Goal: Information Seeking & Learning: Learn about a topic

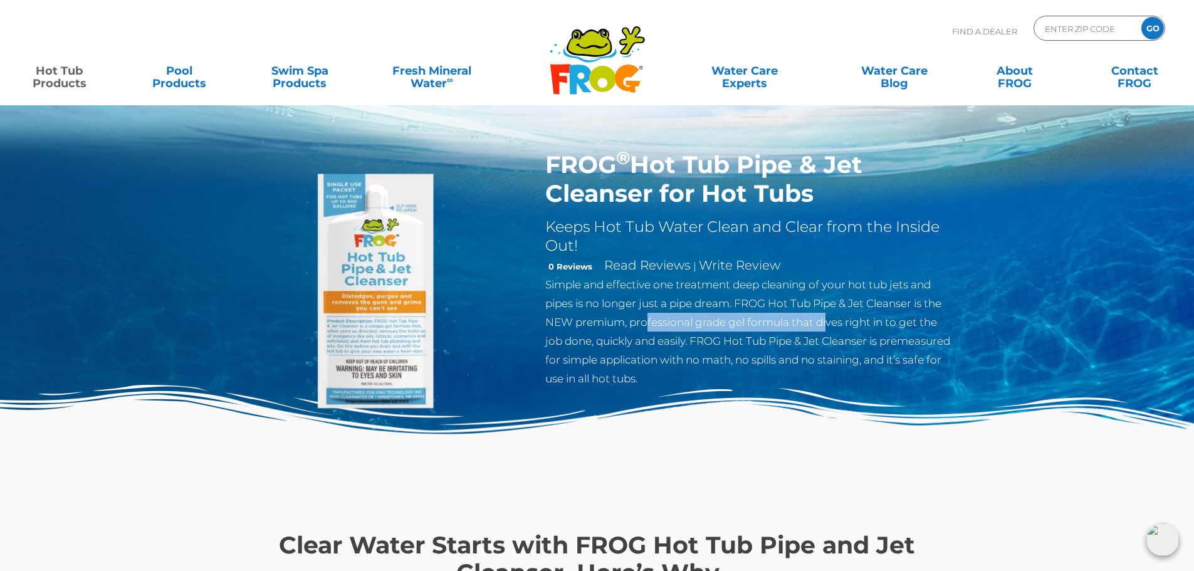
drag, startPoint x: 659, startPoint y: 323, endPoint x: 843, endPoint y: 321, distance: 184.3
click at [837, 322] on p "Simple and effective one treatment deep cleaning of your hot tub jets and pipes…" at bounding box center [749, 331] width 409 height 113
click at [844, 321] on p "Simple and effective one treatment deep cleaning of your hot tub jets and pipes…" at bounding box center [749, 331] width 409 height 113
drag, startPoint x: 669, startPoint y: 320, endPoint x: 845, endPoint y: 314, distance: 176.2
click at [842, 314] on p "Simple and effective one treatment deep cleaning of your hot tub jets and pipes…" at bounding box center [749, 331] width 409 height 113
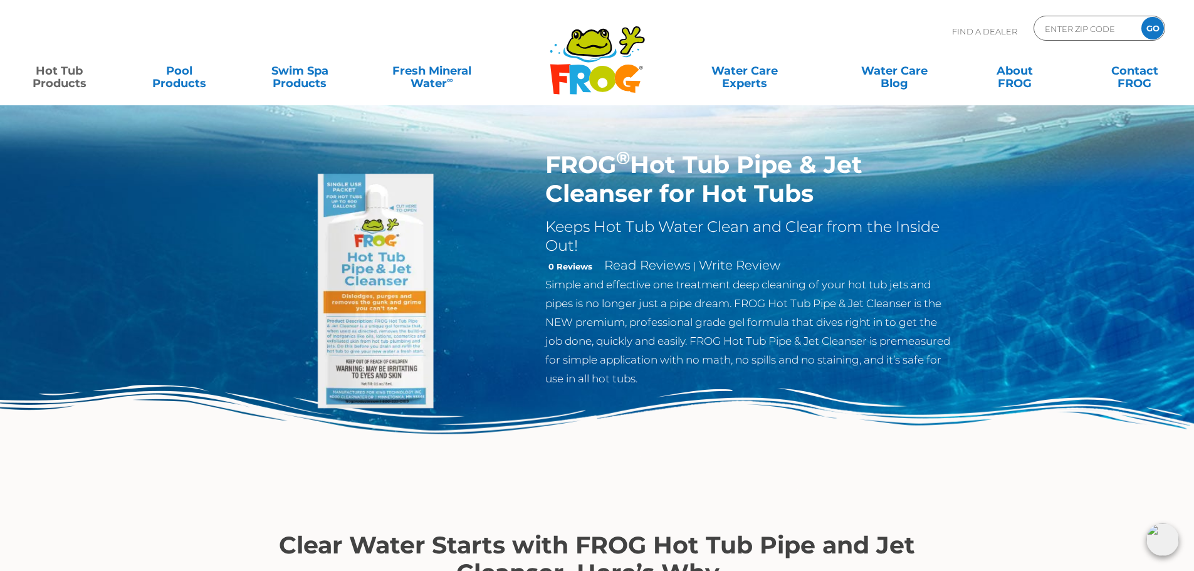
click at [845, 314] on p "Simple and effective one treatment deep cleaning of your hot tub jets and pipes…" at bounding box center [749, 331] width 409 height 113
drag, startPoint x: 647, startPoint y: 343, endPoint x: 753, endPoint y: 342, distance: 105.9
click at [751, 342] on p "Simple and effective one treatment deep cleaning of your hot tub jets and pipes…" at bounding box center [749, 331] width 409 height 113
click at [754, 342] on p "Simple and effective one treatment deep cleaning of your hot tub jets and pipes…" at bounding box center [749, 331] width 409 height 113
drag, startPoint x: 745, startPoint y: 340, endPoint x: 854, endPoint y: 338, distance: 109.7
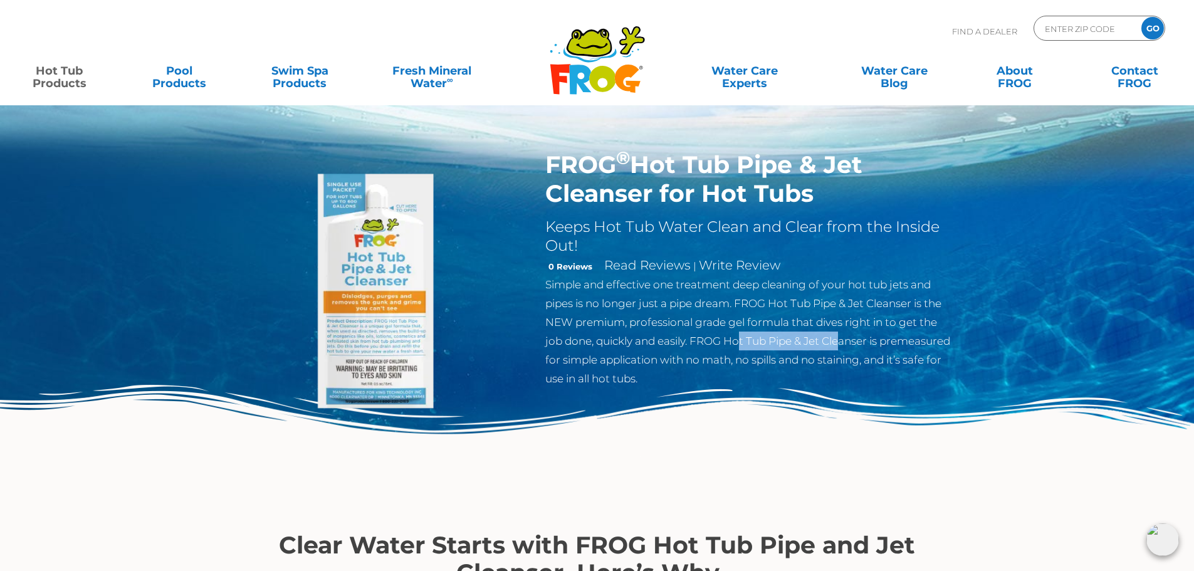
click at [852, 338] on p "Simple and effective one treatment deep cleaning of your hot tub jets and pipes…" at bounding box center [749, 331] width 409 height 113
click at [854, 338] on p "Simple and effective one treatment deep cleaning of your hot tub jets and pipes…" at bounding box center [749, 331] width 409 height 113
drag, startPoint x: 629, startPoint y: 359, endPoint x: 721, endPoint y: 358, distance: 92.8
click at [715, 358] on p "Simple and effective one treatment deep cleaning of your hot tub jets and pipes…" at bounding box center [749, 331] width 409 height 113
click at [723, 358] on p "Simple and effective one treatment deep cleaning of your hot tub jets and pipes…" at bounding box center [749, 331] width 409 height 113
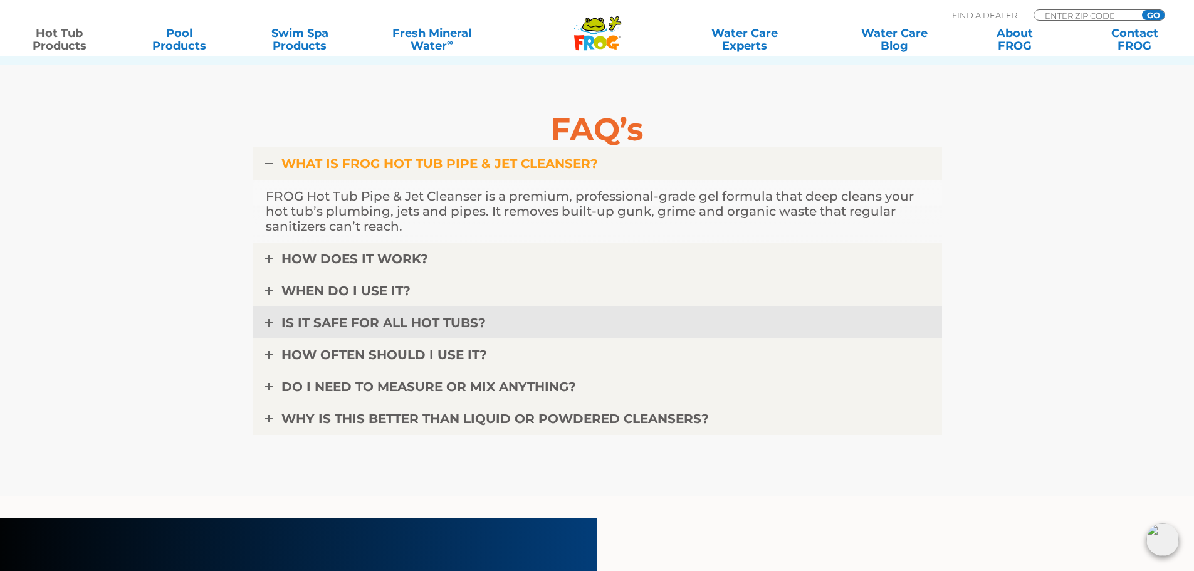
scroll to position [3823, 0]
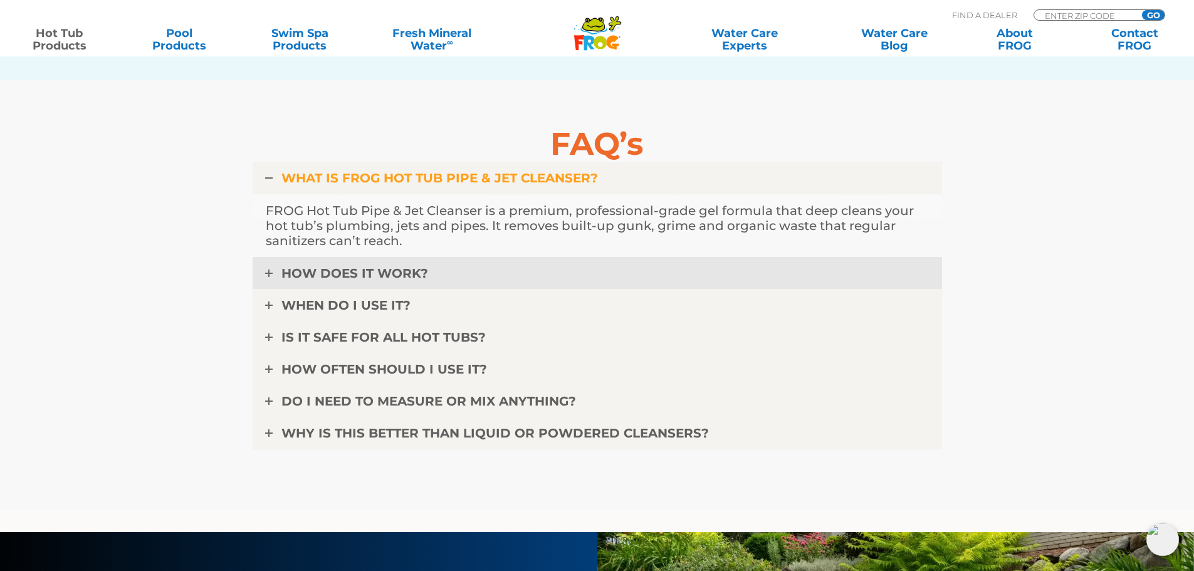
click at [559, 282] on link "HOW DOES IT WORK?" at bounding box center [597, 273] width 689 height 33
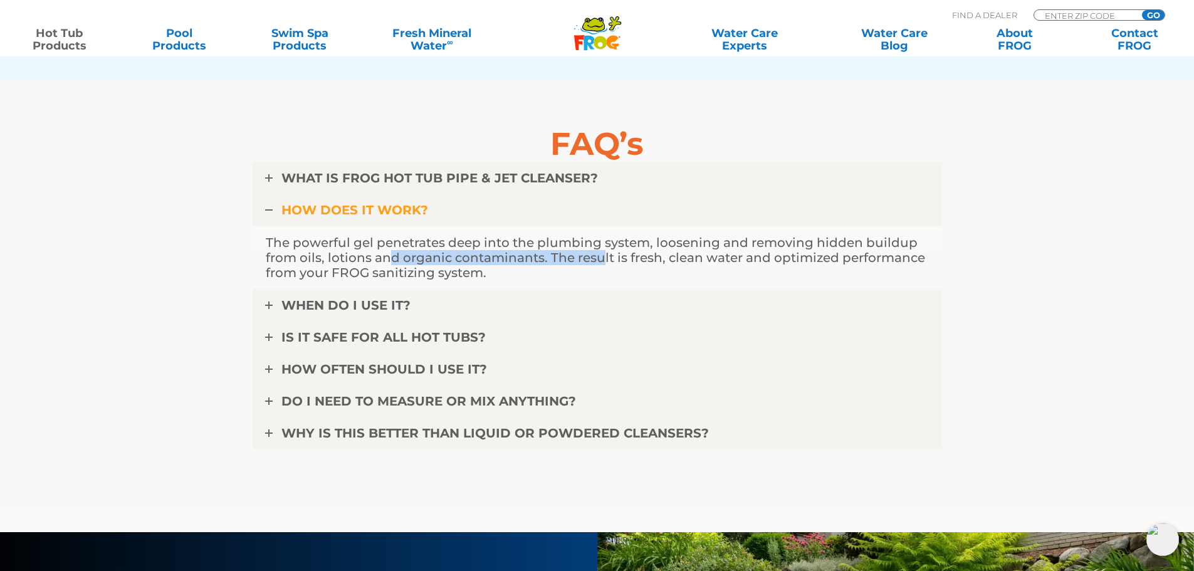
drag, startPoint x: 389, startPoint y: 253, endPoint x: 627, endPoint y: 259, distance: 237.6
click at [599, 259] on p "The powerful gel penetrates deep into the plumbing system, loosening and removi…" at bounding box center [597, 257] width 663 height 45
click at [629, 259] on p "The powerful gel penetrates deep into the plumbing system, loosening and removi…" at bounding box center [597, 257] width 663 height 45
drag, startPoint x: 632, startPoint y: 258, endPoint x: 846, endPoint y: 254, distance: 213.8
click at [841, 254] on p "The powerful gel penetrates deep into the plumbing system, loosening and removi…" at bounding box center [597, 257] width 663 height 45
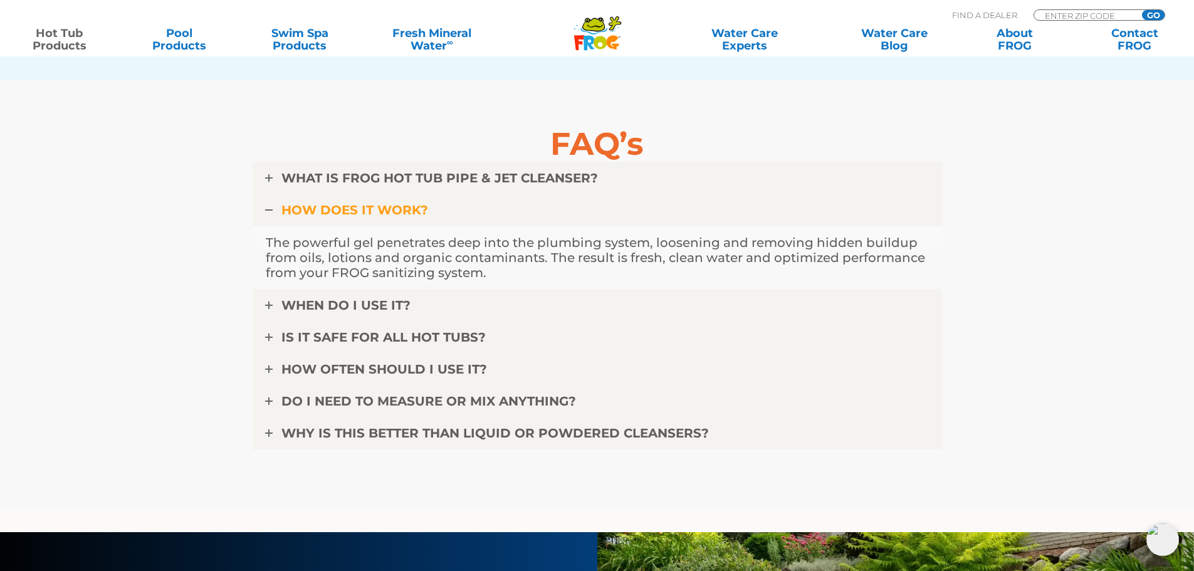
click at [857, 254] on p "The powerful gel penetrates deep into the plumbing system, loosening and removi…" at bounding box center [597, 257] width 663 height 45
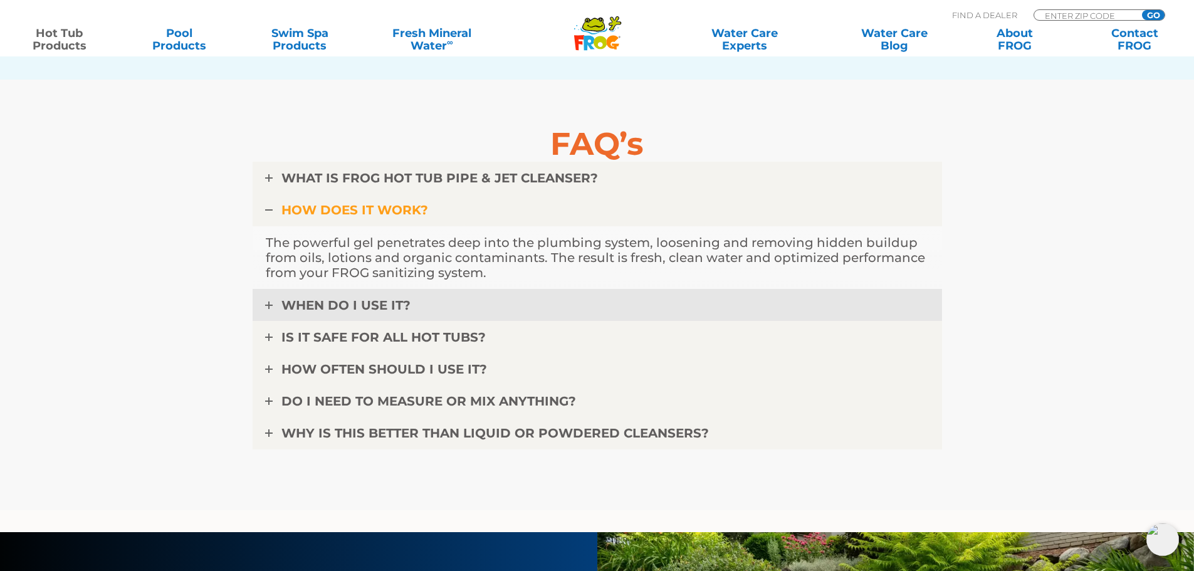
click at [460, 300] on link "WHEN DO I USE IT?" at bounding box center [597, 305] width 689 height 33
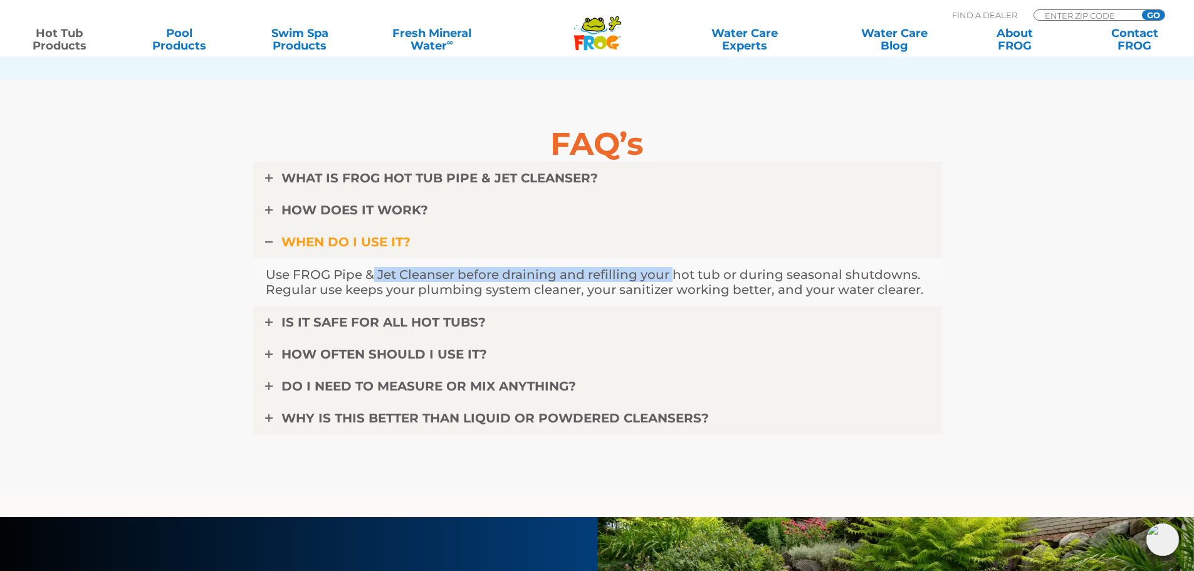
drag, startPoint x: 370, startPoint y: 280, endPoint x: 674, endPoint y: 271, distance: 304.1
click at [673, 271] on p "Use FROG Pipe & Jet Cleanser before draining and refilling your hot tub or duri…" at bounding box center [597, 282] width 663 height 30
click at [674, 271] on p "Use FROG Pipe & Jet Cleanser before draining and refilling your hot tub or duri…" at bounding box center [597, 282] width 663 height 30
drag, startPoint x: 571, startPoint y: 265, endPoint x: 825, endPoint y: 265, distance: 253.8
click at [810, 266] on div "Use FROG Pipe & Jet Cleanser before draining and refilling your hot tub or duri…" at bounding box center [597, 282] width 689 height 49
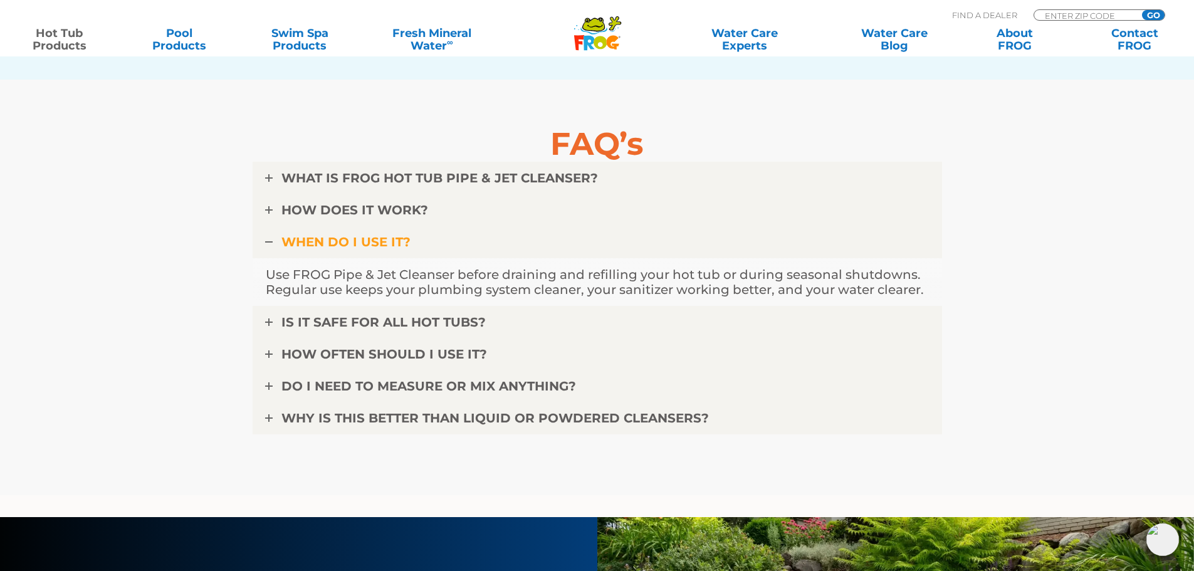
click at [825, 265] on div "Use FROG Pipe & Jet Cleanser before draining and refilling your hot tub or duri…" at bounding box center [597, 282] width 689 height 49
drag, startPoint x: 406, startPoint y: 283, endPoint x: 666, endPoint y: 284, distance: 260.1
click at [629, 284] on p "Use FROG Pipe & Jet Cleanser before draining and refilling your hot tub or duri…" at bounding box center [597, 282] width 663 height 30
click at [678, 285] on p "Use FROG Pipe & Jet Cleanser before draining and refilling your hot tub or duri…" at bounding box center [597, 282] width 663 height 30
drag, startPoint x: 565, startPoint y: 290, endPoint x: 866, endPoint y: 288, distance: 300.8
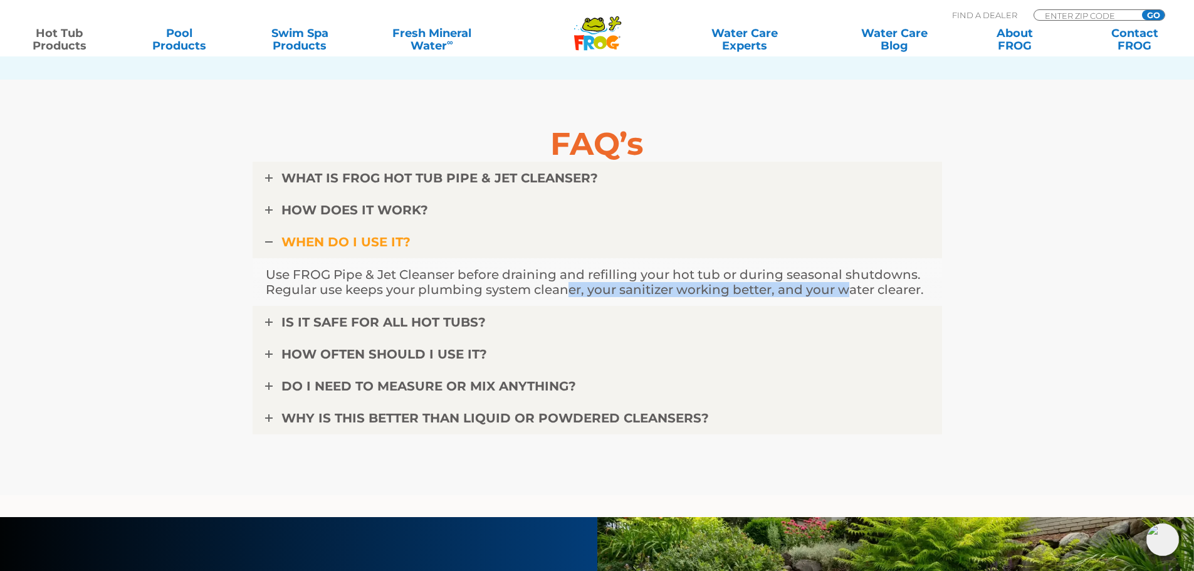
click at [864, 288] on p "Use FROG Pipe & Jet Cleanser before draining and refilling your hot tub or duri…" at bounding box center [597, 282] width 663 height 30
click at [866, 288] on p "Use FROG Pipe & Jet Cleanser before draining and refilling your hot tub or duri…" at bounding box center [597, 282] width 663 height 30
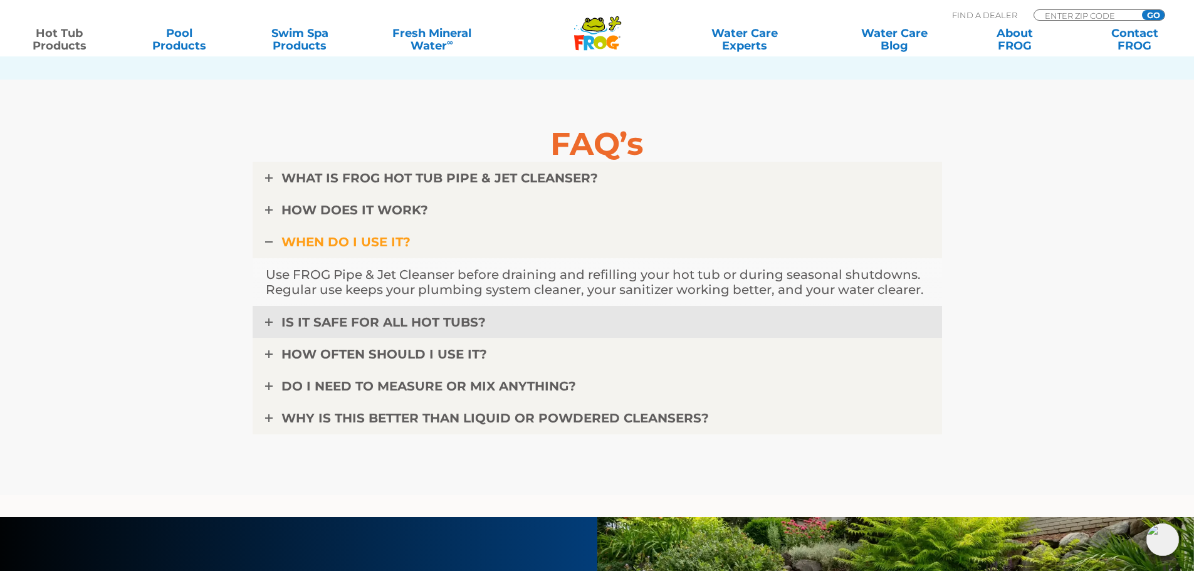
click at [485, 317] on link "IS IT SAFE FOR ALL HOT TUBS?" at bounding box center [597, 322] width 689 height 33
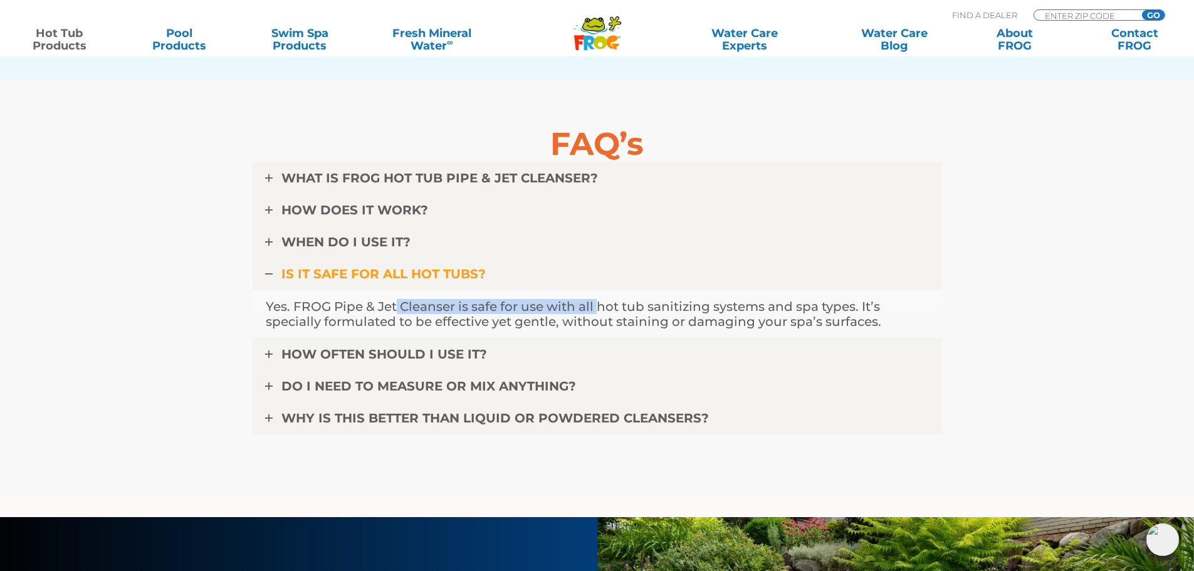
drag, startPoint x: 397, startPoint y: 305, endPoint x: 687, endPoint y: 303, distance: 289.6
click at [677, 303] on p "Yes. FROG Pipe & Jet Cleanser is safe for use with all hot tub sanitizing syste…" at bounding box center [597, 314] width 663 height 30
click at [687, 303] on p "Yes. FROG Pipe & Jet Cleanser is safe for use with all hot tub sanitizing syste…" at bounding box center [597, 314] width 663 height 30
drag, startPoint x: 575, startPoint y: 305, endPoint x: 745, endPoint y: 306, distance: 170.5
click at [731, 306] on p "Yes. FROG Pipe & Jet Cleanser is safe for use with all hot tub sanitizing syste…" at bounding box center [597, 314] width 663 height 30
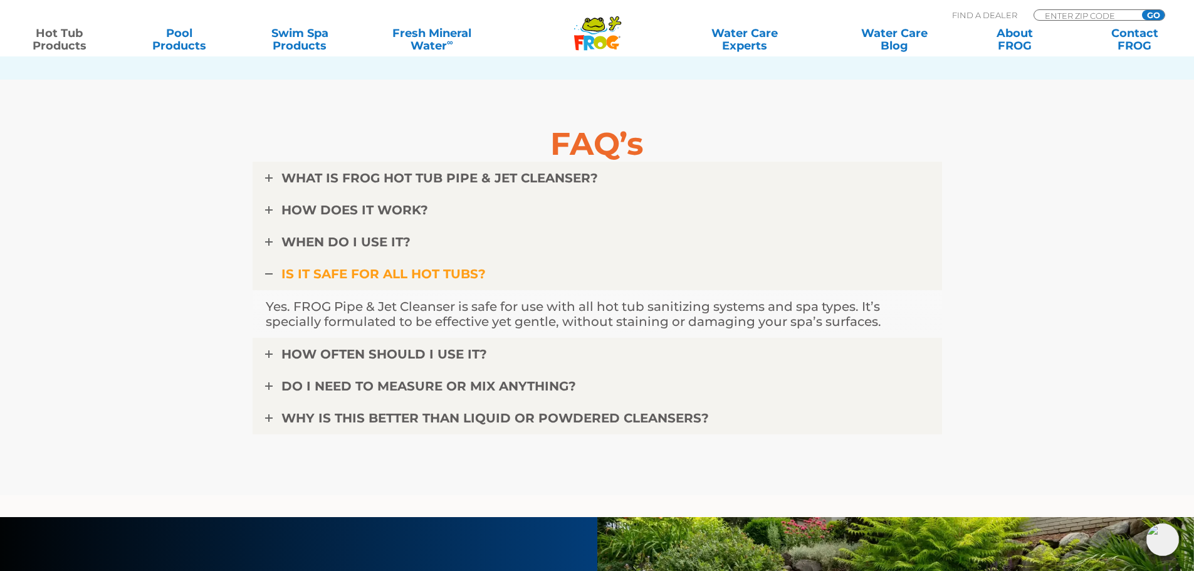
click at [746, 306] on p "Yes. FROG Pipe & Jet Cleanser is safe for use with all hot tub sanitizing syste…" at bounding box center [597, 314] width 663 height 30
drag, startPoint x: 399, startPoint y: 323, endPoint x: 574, endPoint y: 332, distance: 175.1
click at [548, 332] on div "Yes. FROG Pipe & Jet Cleanser is safe for use with all hot tub sanitizing syste…" at bounding box center [597, 314] width 689 height 49
click at [578, 332] on div "Yes. FROG Pipe & Jet Cleanser is safe for use with all hot tub sanitizing syste…" at bounding box center [597, 314] width 689 height 49
click at [473, 356] on span "HOW OFTEN SHOULD I USE IT?" at bounding box center [384, 354] width 206 height 15
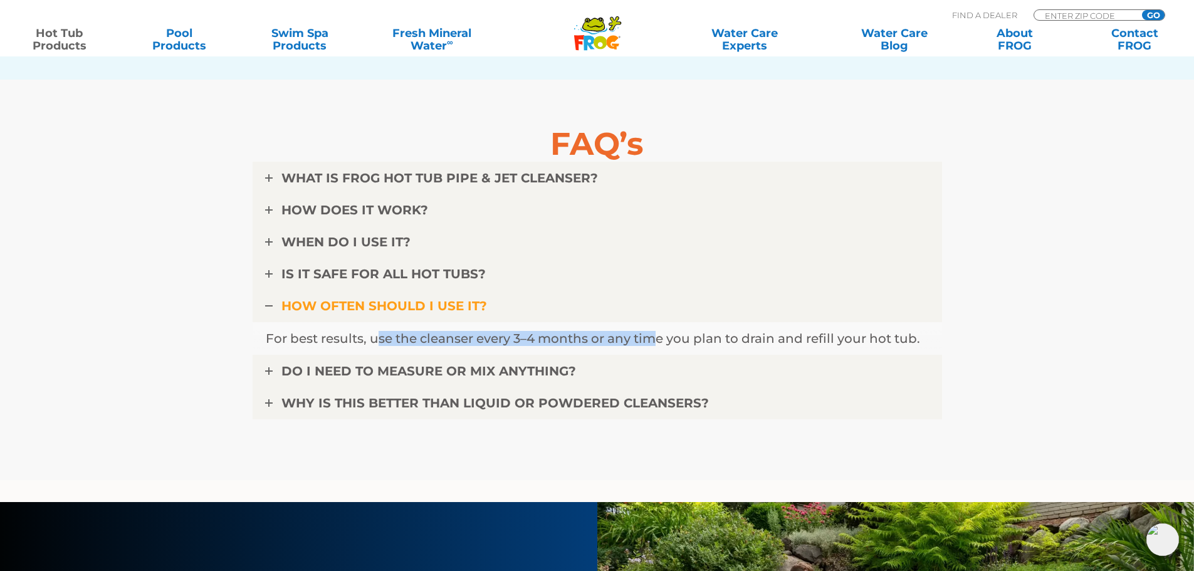
drag, startPoint x: 376, startPoint y: 345, endPoint x: 690, endPoint y: 346, distance: 314.0
click at [687, 346] on p "For best results, use the cleanser every 3–4 months or any time you plan to dra…" at bounding box center [597, 338] width 663 height 15
click at [690, 346] on p "For best results, use the cleanser every 3–4 months or any time you plan to dra…" at bounding box center [597, 338] width 663 height 15
drag, startPoint x: 488, startPoint y: 340, endPoint x: 681, endPoint y: 333, distance: 193.8
click at [681, 333] on p "For best results, use the cleanser every 3–4 months or any time you plan to dra…" at bounding box center [597, 338] width 663 height 15
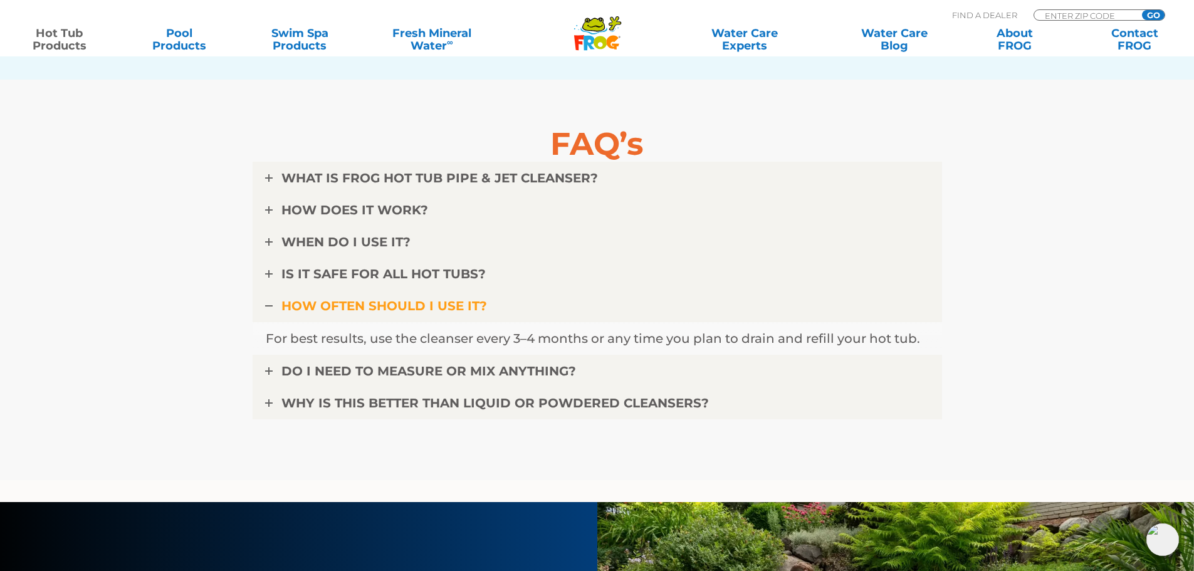
click at [717, 335] on p "For best results, use the cleanser every 3–4 months or any time you plan to dra…" at bounding box center [597, 338] width 663 height 15
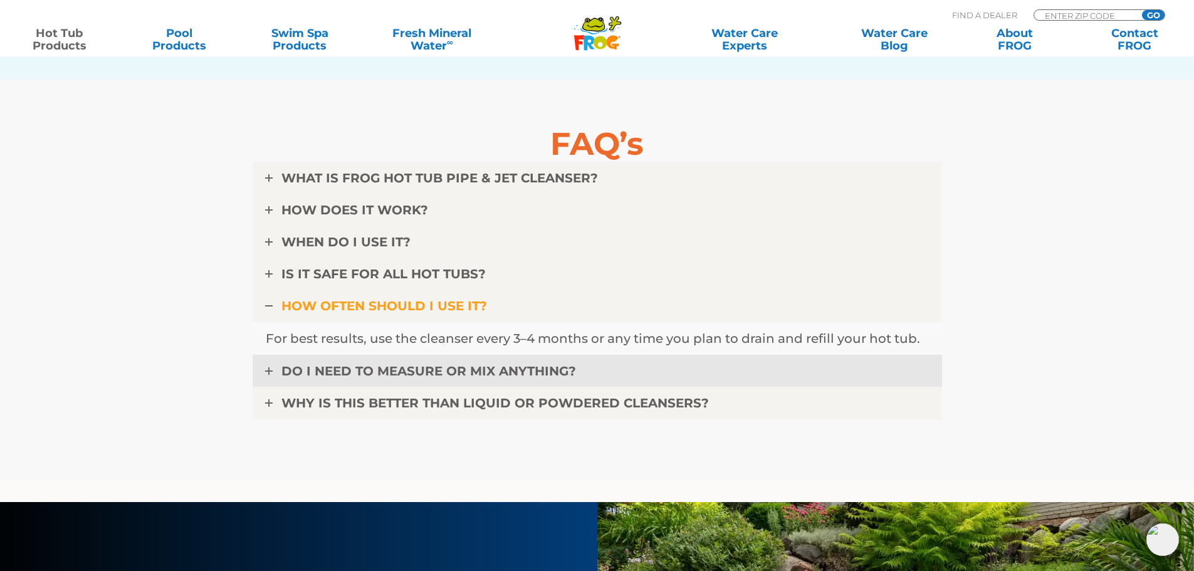
click at [577, 362] on link "DO I NEED TO MEASURE OR MIX ANYTHING?" at bounding box center [597, 371] width 689 height 33
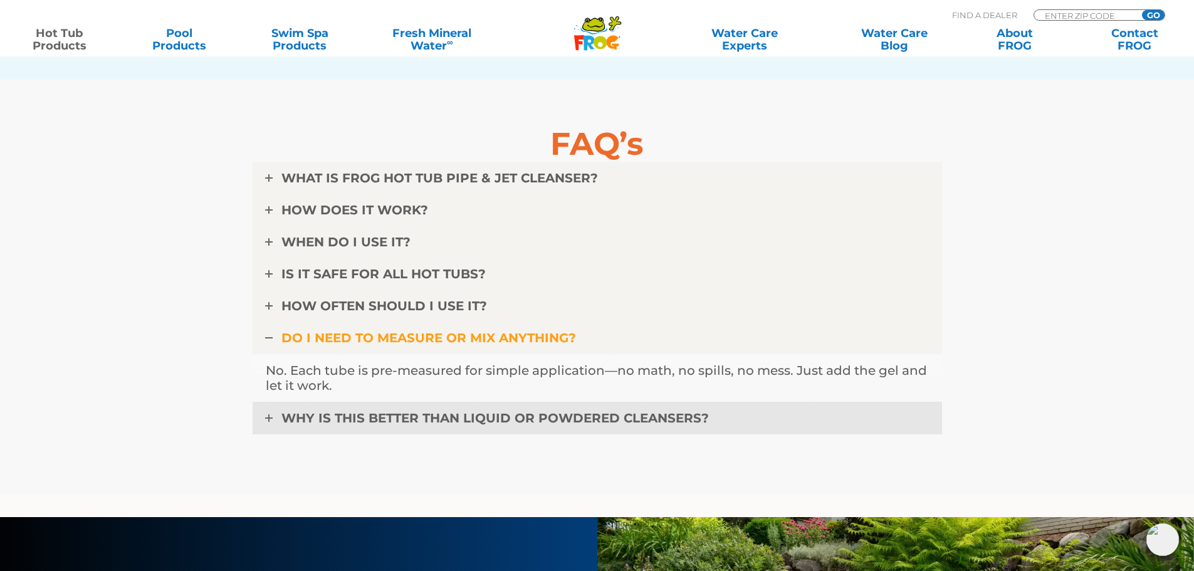
click at [515, 424] on span "WHY IS THIS BETTER THAN LIQUID OR POWDERED CLEANSERS?" at bounding box center [494, 418] width 427 height 15
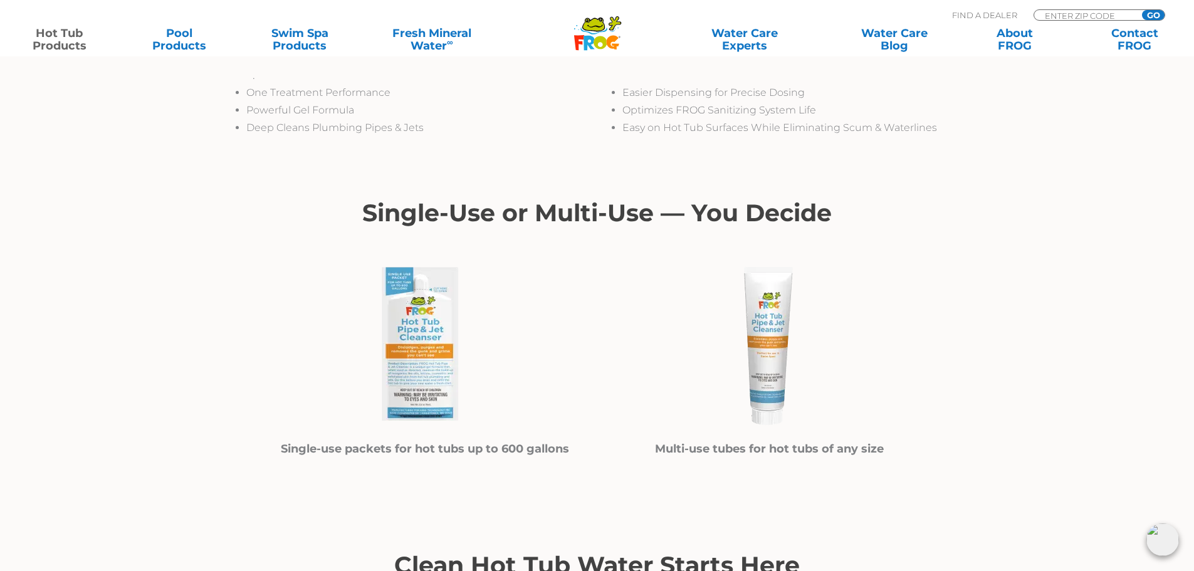
scroll to position [564, 0]
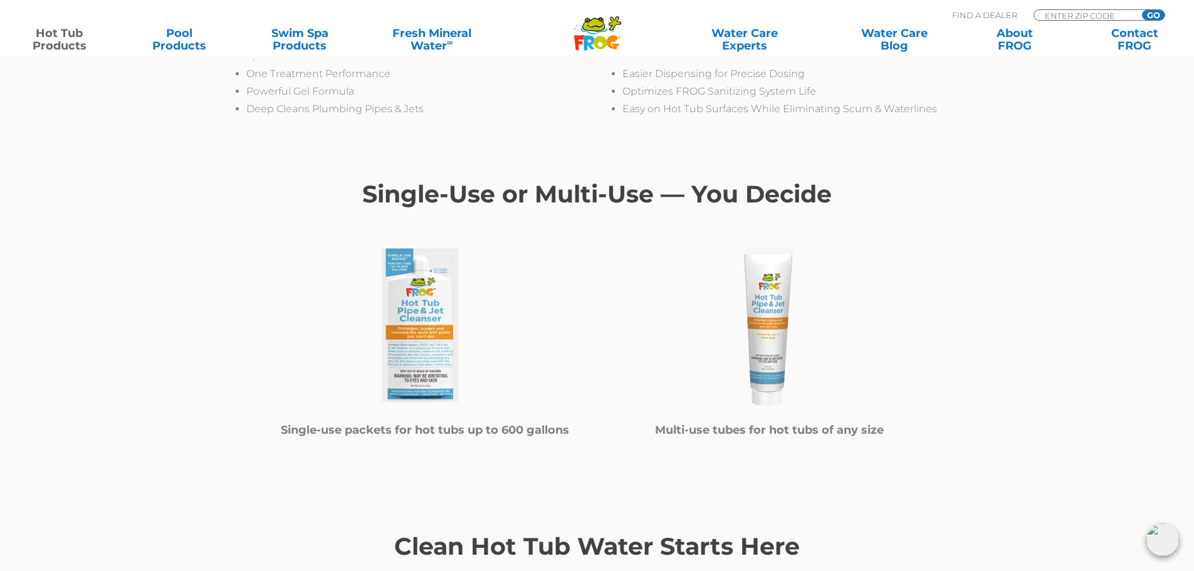
click at [763, 310] on img at bounding box center [770, 327] width 188 height 188
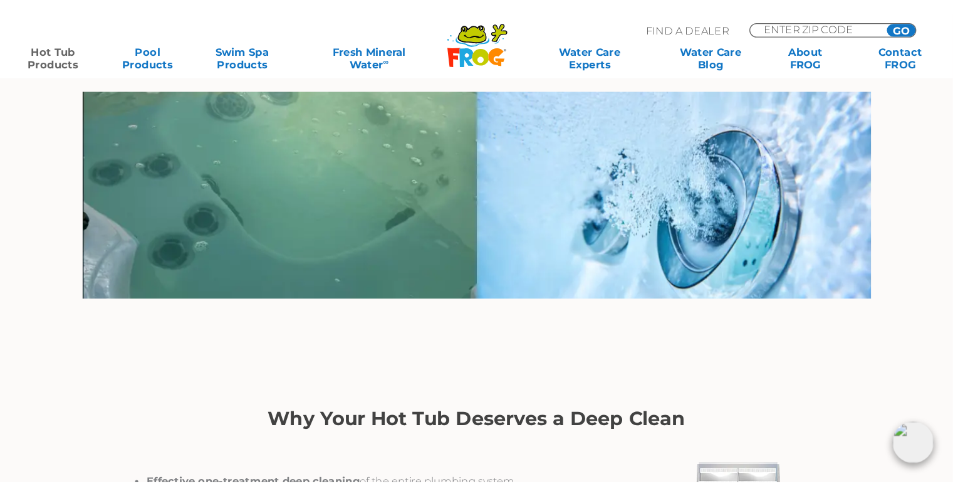
scroll to position [1253, 0]
